Goal: Transaction & Acquisition: Purchase product/service

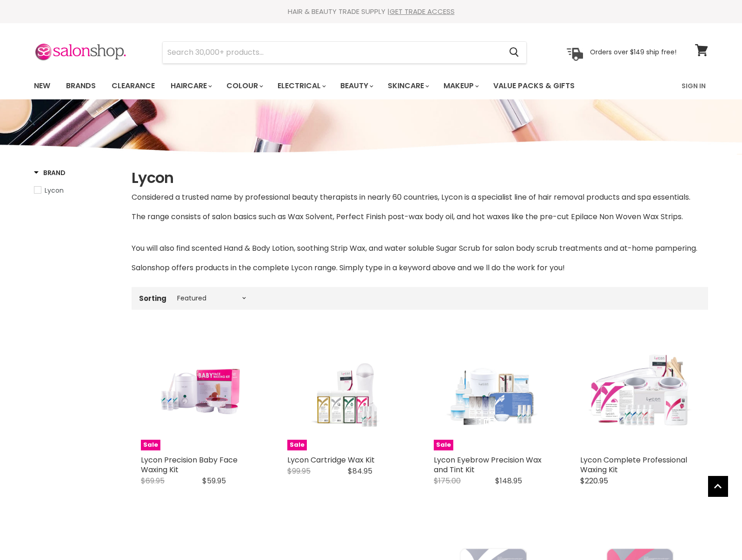
select select "manual"
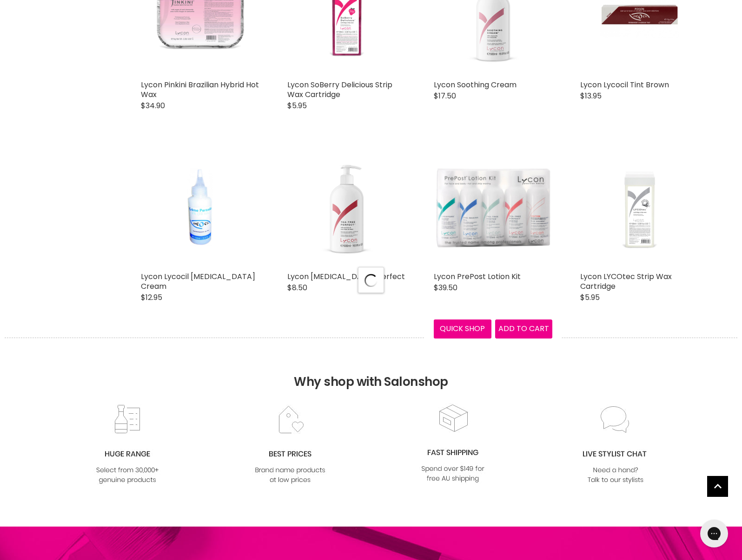
select select "manual"
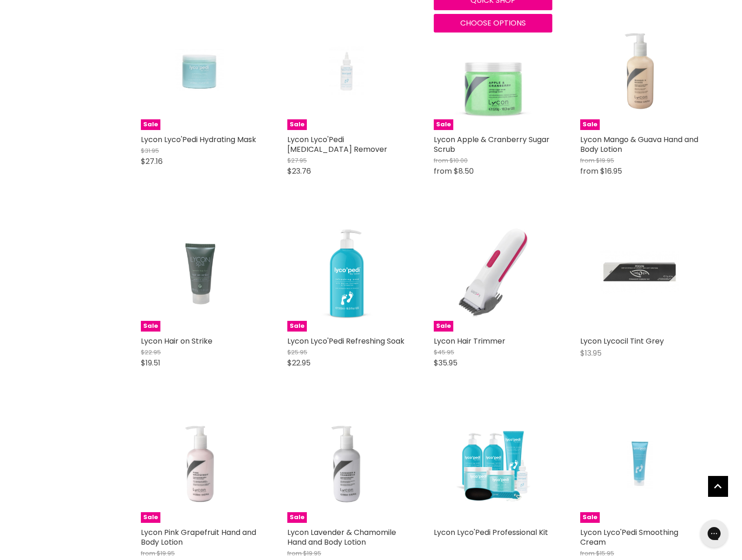
scroll to position [3965, 0]
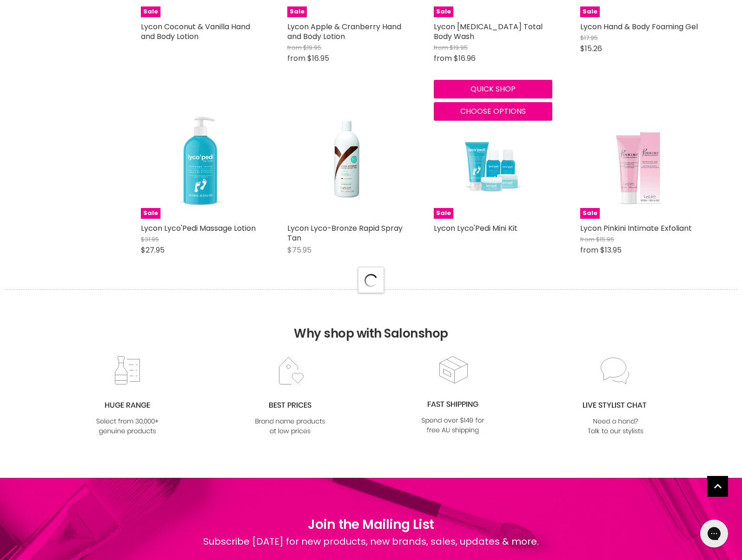
select select "manual"
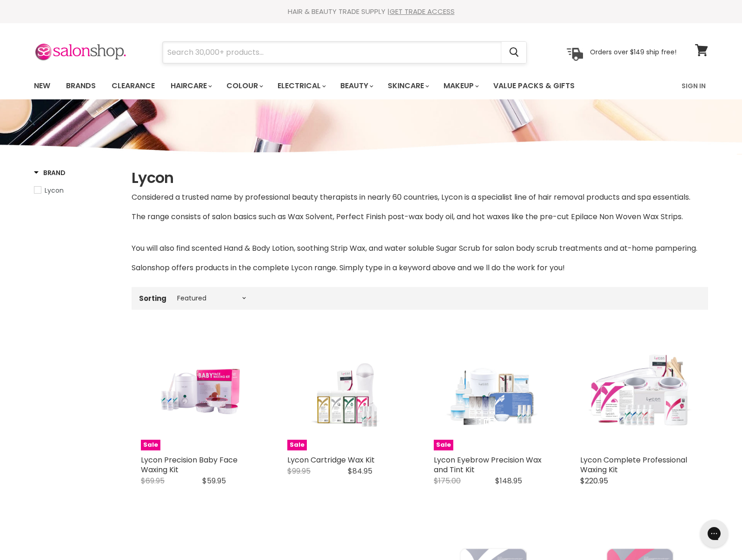
click at [224, 53] on input "Search" at bounding box center [332, 52] width 339 height 21
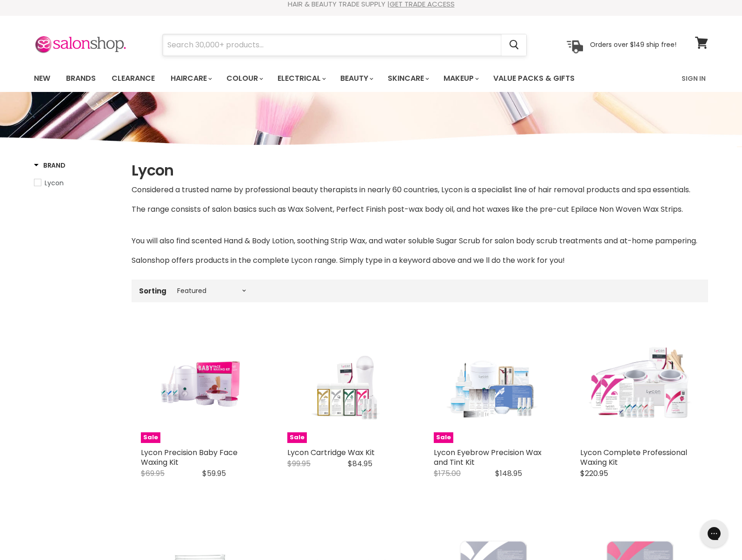
scroll to position [13, 0]
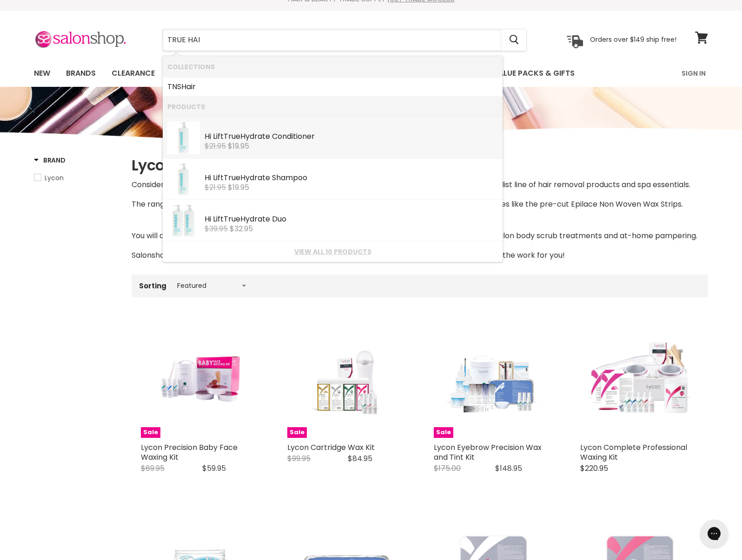
type input "TRUE HAIR"
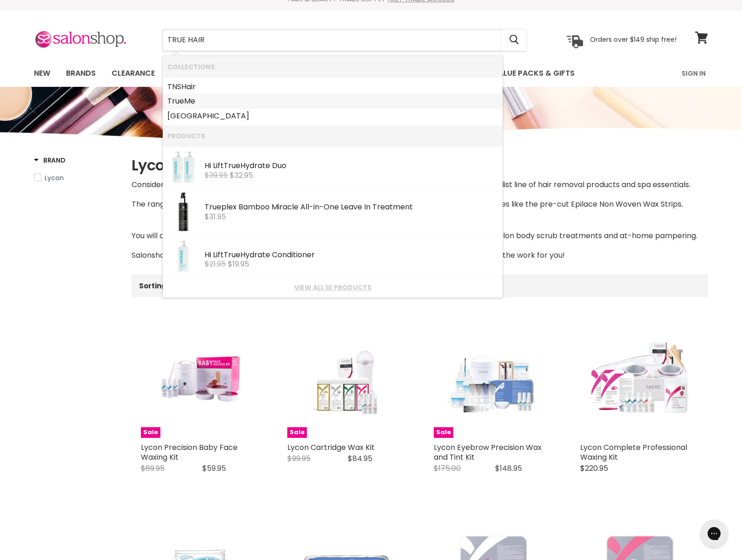
click at [189, 102] on link "True Me" at bounding box center [332, 101] width 330 height 15
